Goal: Task Accomplishment & Management: Use online tool/utility

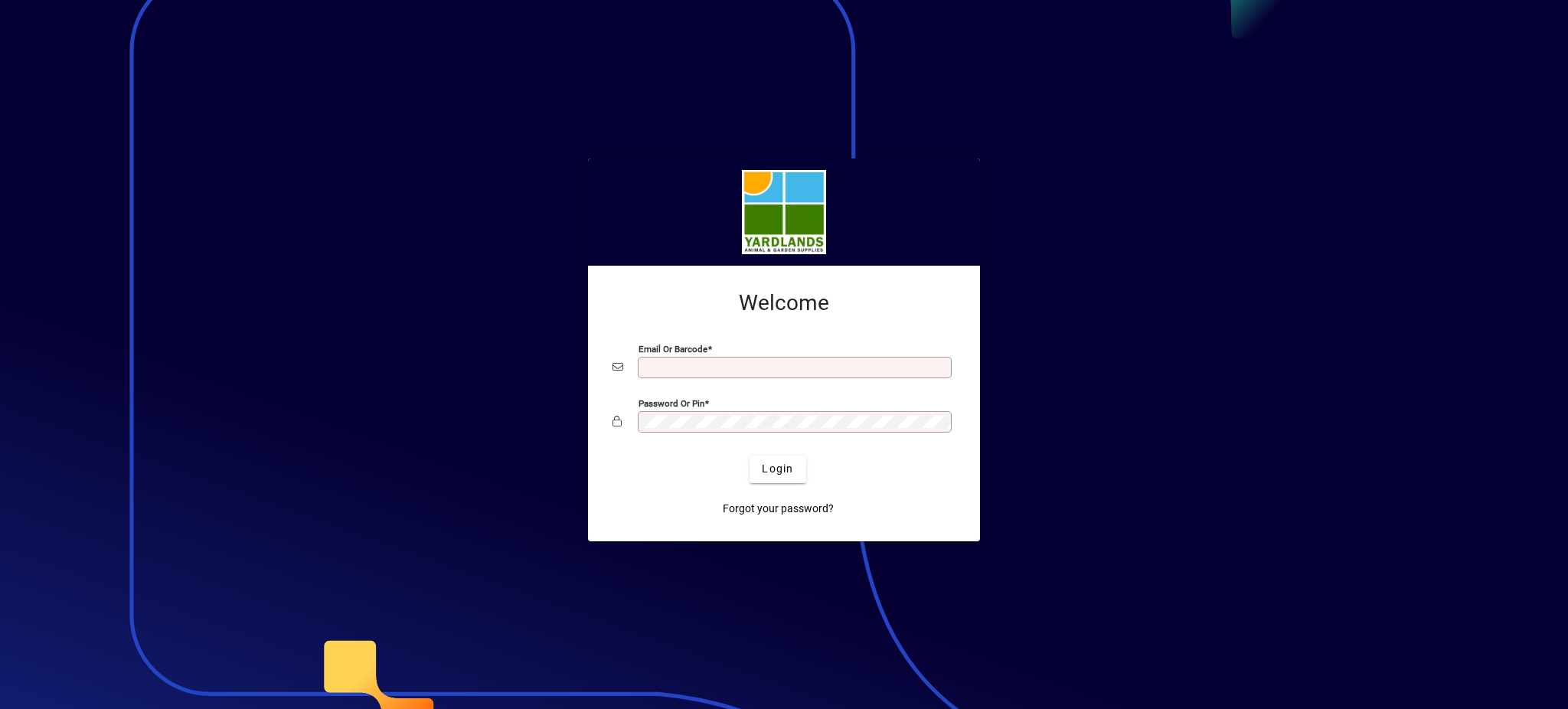
type input "**********"
click at [498, 446] on app-login-layout "**********" at bounding box center [784, 354] width 1568 height 709
click at [1167, 509] on div at bounding box center [784, 354] width 1568 height 709
click at [774, 476] on span "Login" at bounding box center [777, 468] width 31 height 16
